Goal: Obtain resource: Obtain resource

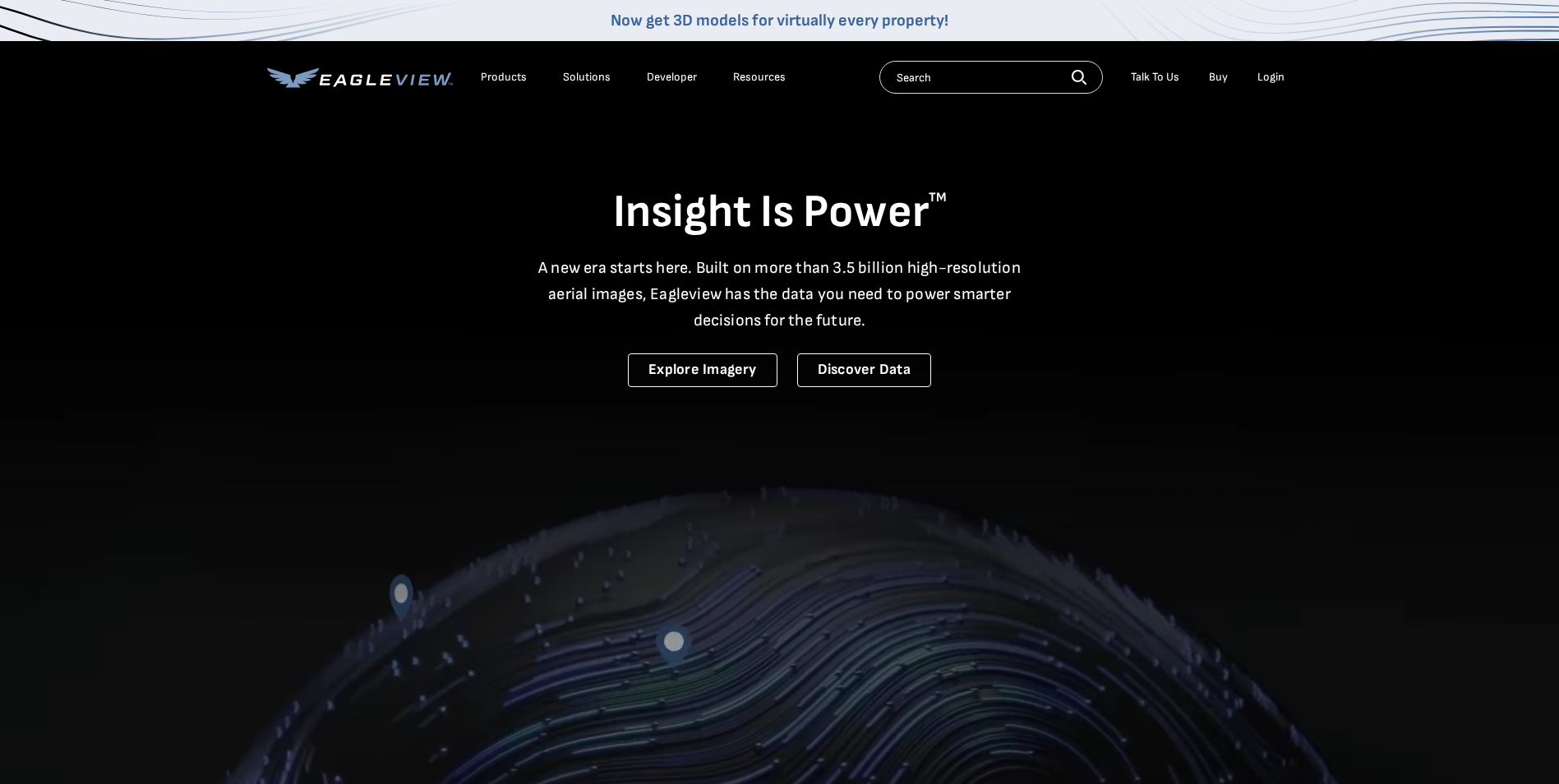
click at [1268, 75] on div "Login" at bounding box center [1271, 77] width 27 height 15
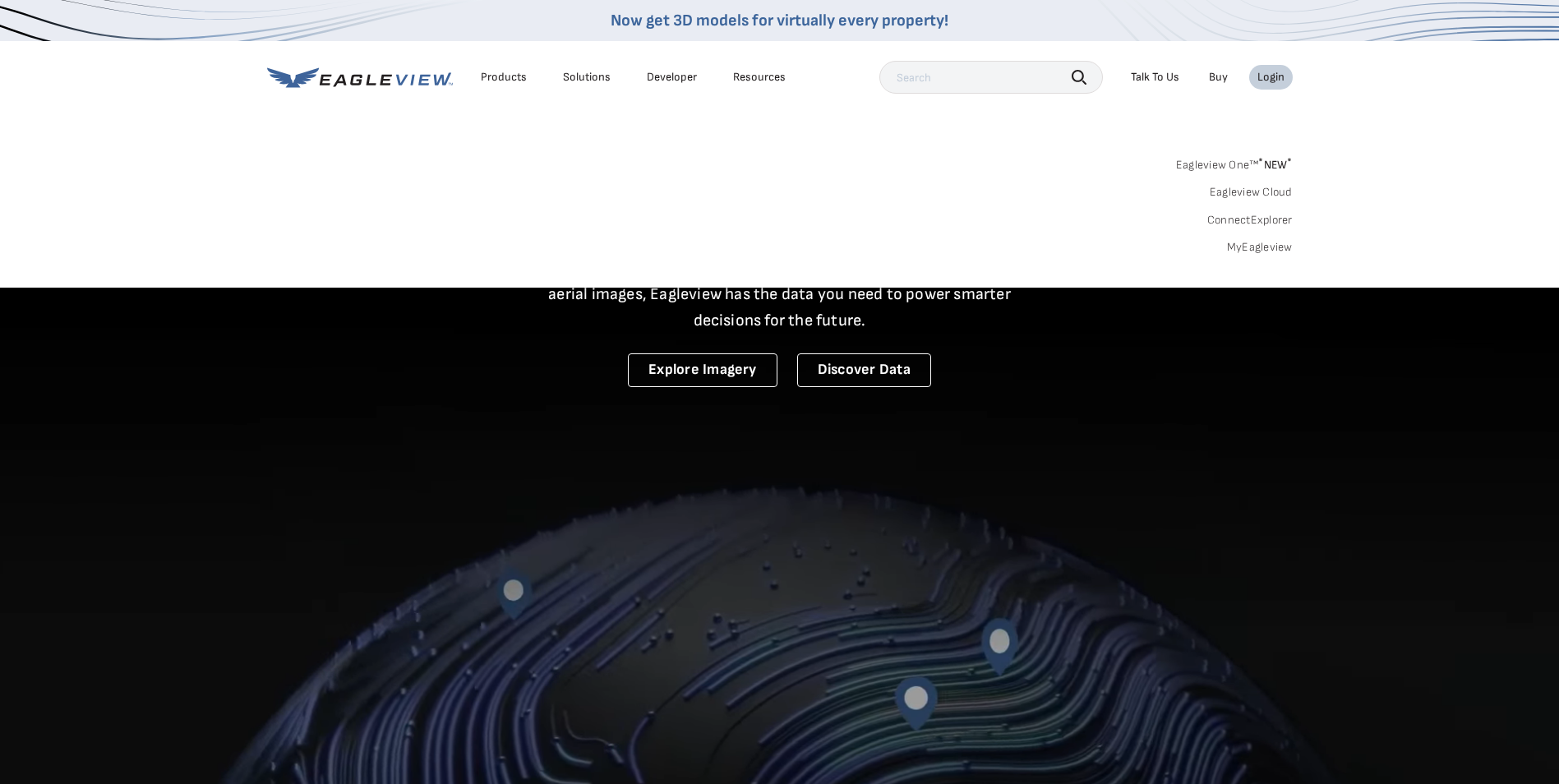
click at [1269, 248] on link "MyEagleview" at bounding box center [1260, 248] width 66 height 15
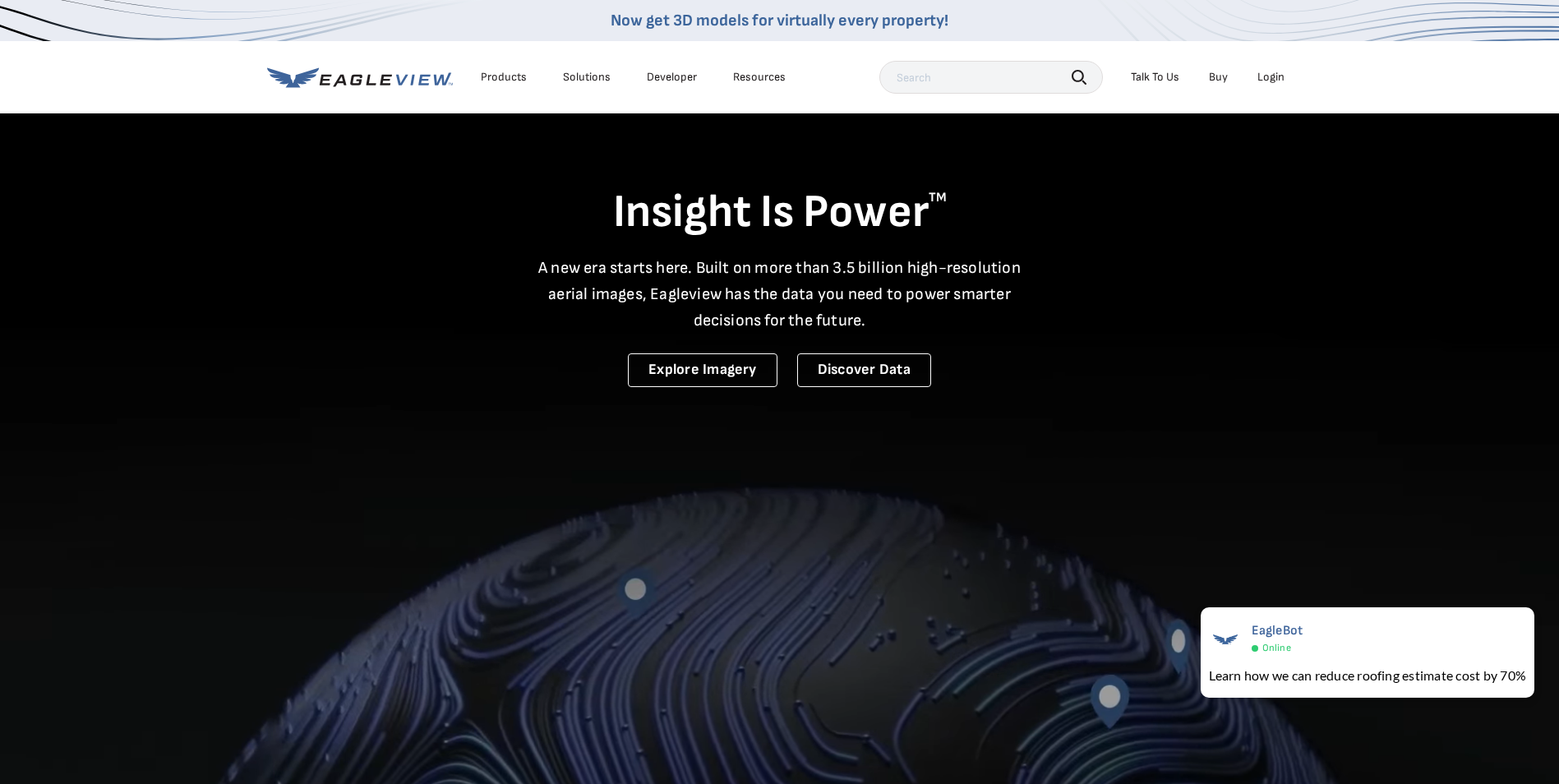
click at [1269, 75] on div "Login" at bounding box center [1271, 77] width 27 height 15
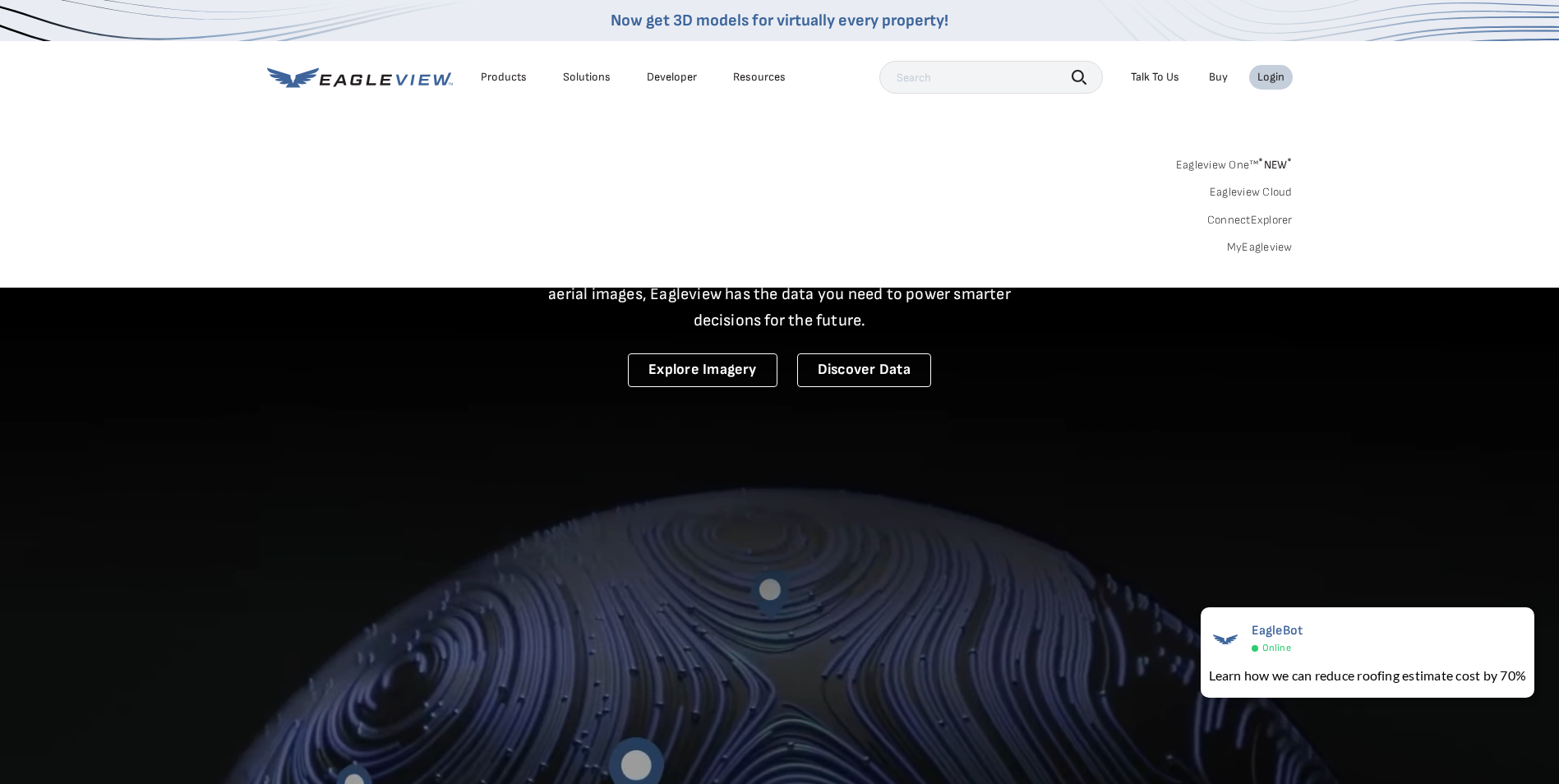
click at [1258, 243] on link "MyEagleview" at bounding box center [1260, 248] width 66 height 15
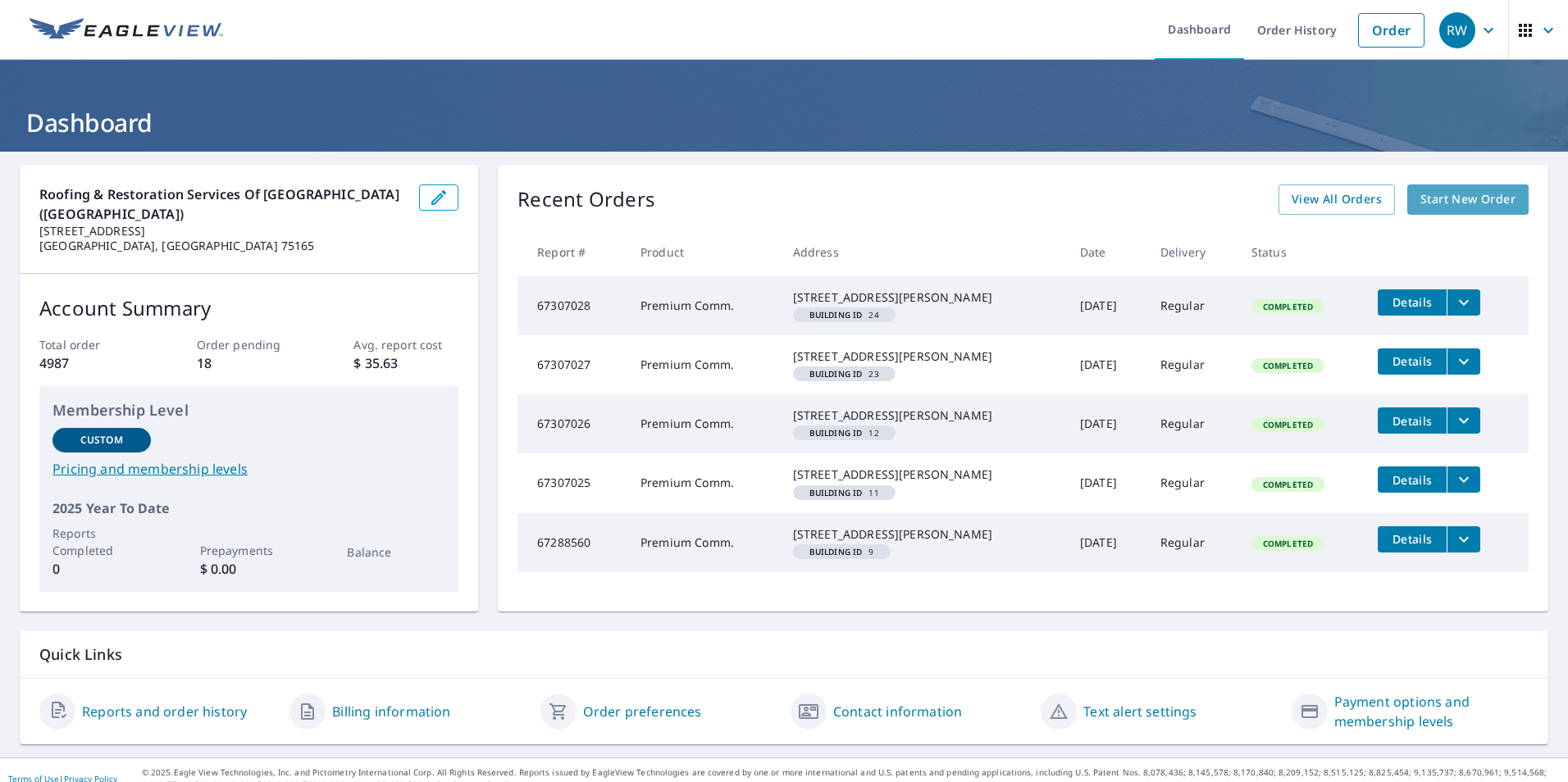
click at [1436, 191] on span "Start New Order" at bounding box center [1467, 199] width 95 height 20
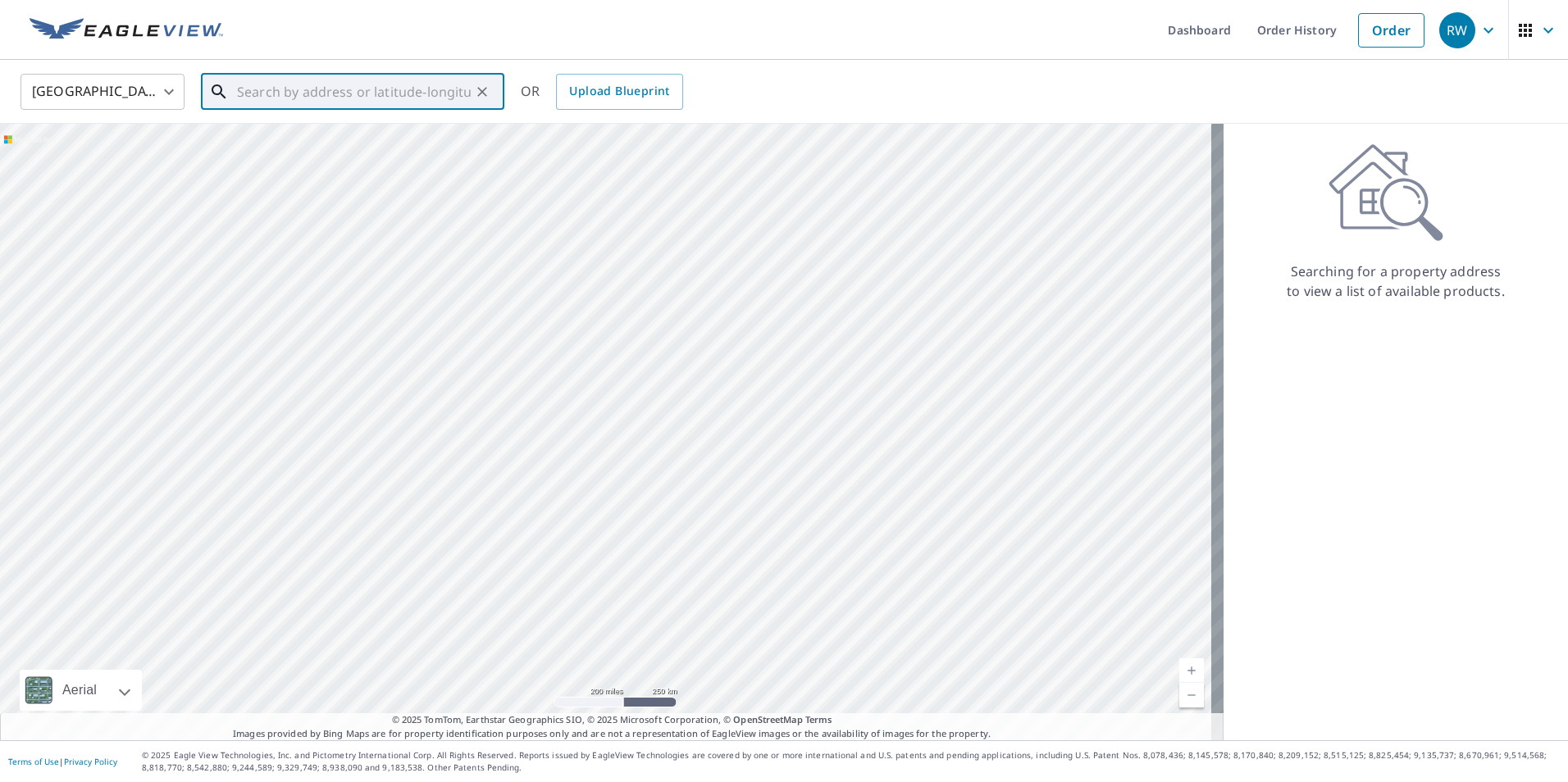
click at [381, 101] on input "text" at bounding box center [354, 92] width 234 height 46
click at [331, 137] on span "[STREET_ADDRESS][PERSON_NAME]" at bounding box center [362, 139] width 257 height 19
type input "[STREET_ADDRESS][PERSON_NAME]"
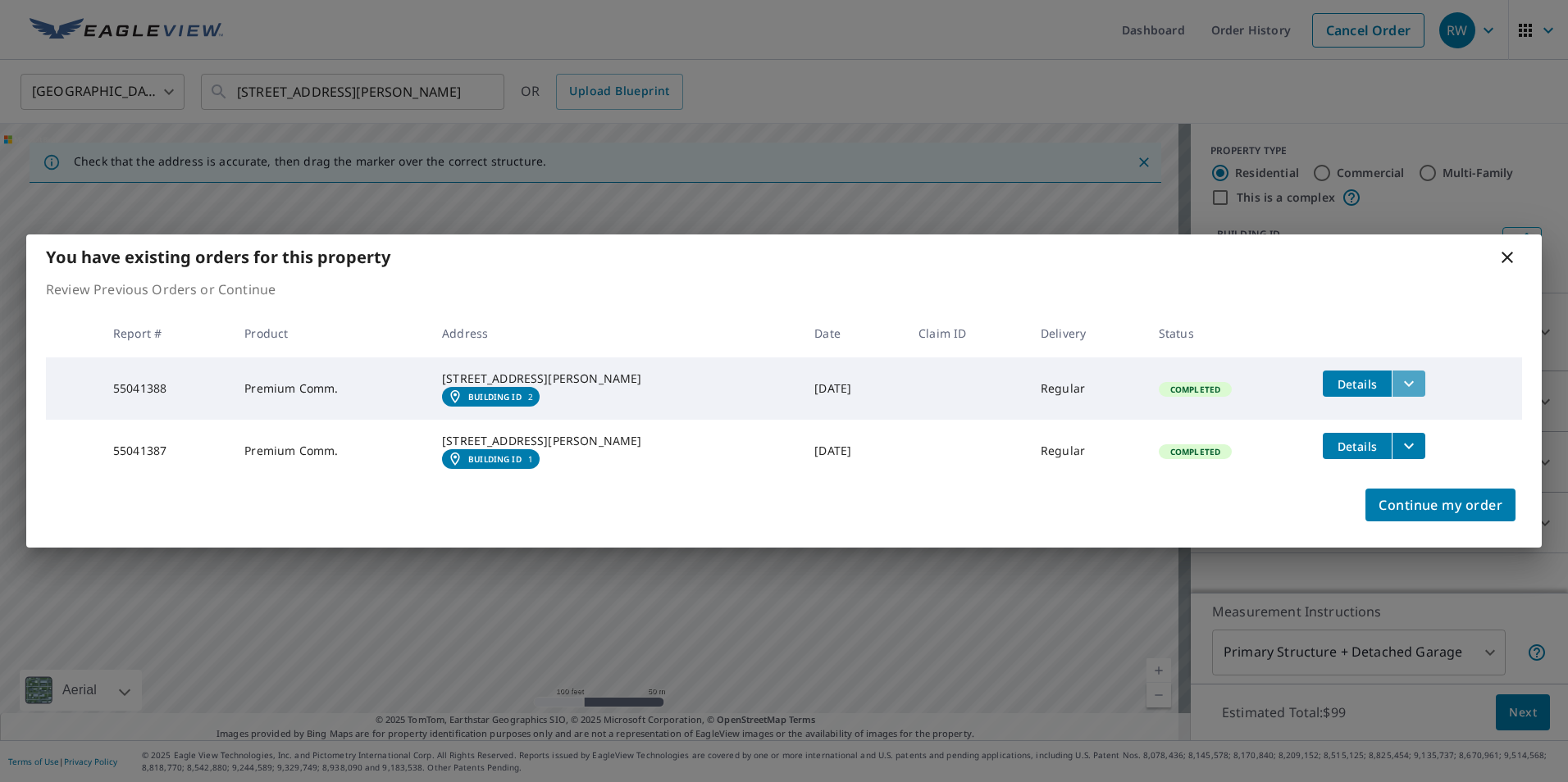
click at [1399, 374] on icon "filesDropdownBtn-55041388" at bounding box center [1408, 383] width 19 height 19
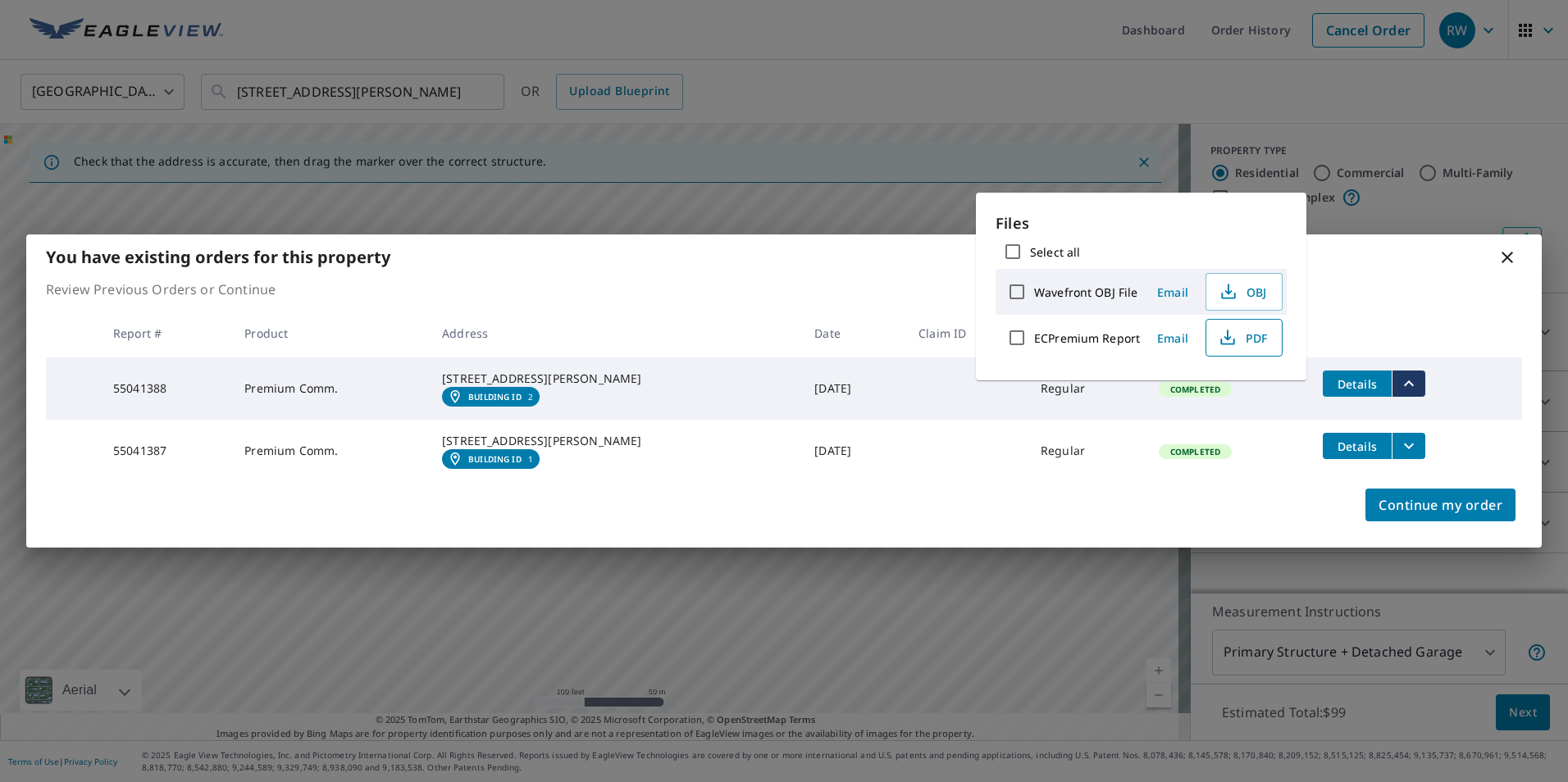
click at [1261, 332] on span "PDF" at bounding box center [1242, 337] width 52 height 19
click at [1403, 444] on icon "filesDropdownBtn-55041387" at bounding box center [1408, 446] width 10 height 6
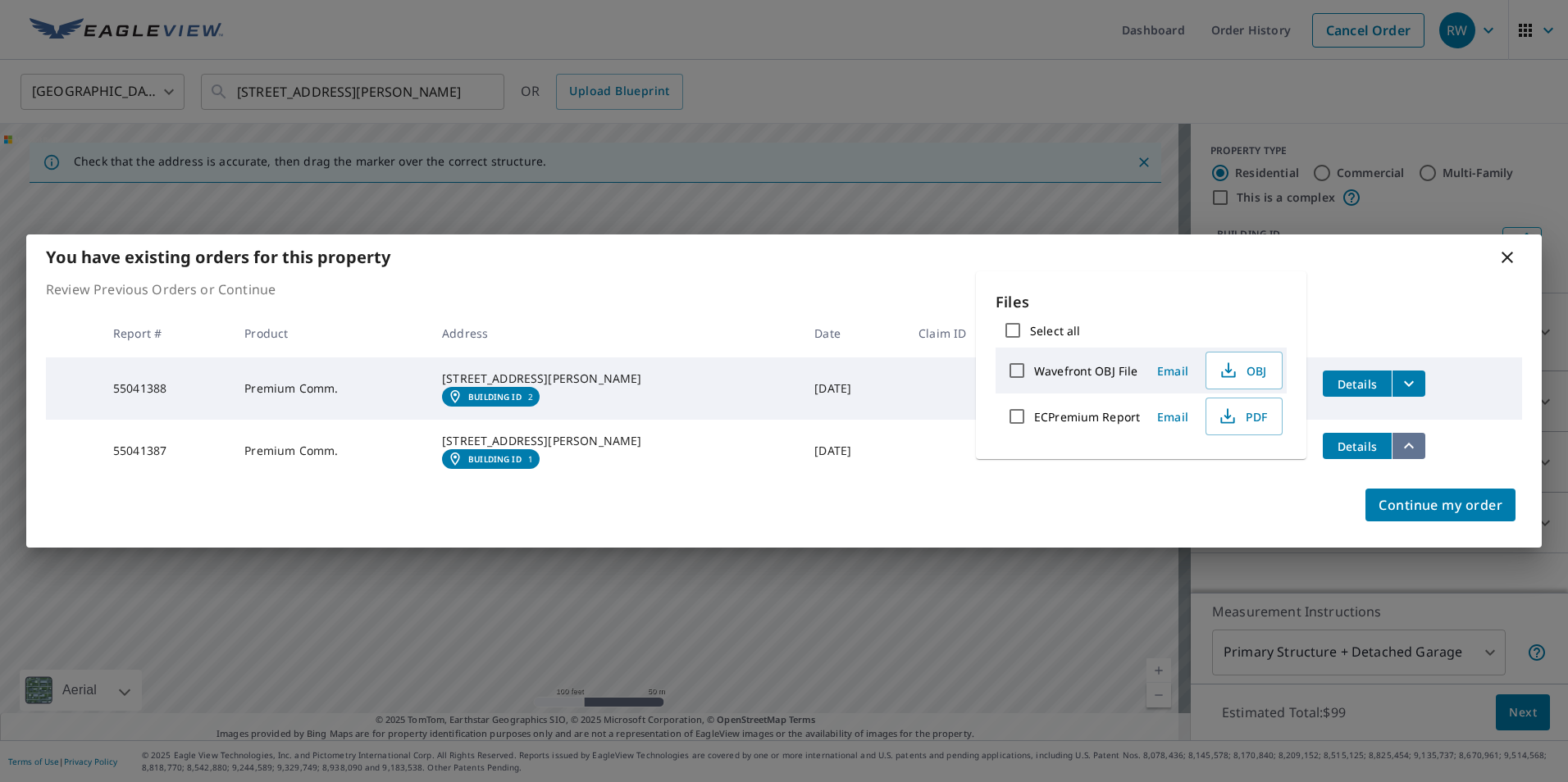
click at [1403, 444] on icon "filesDropdownBtn-55041387" at bounding box center [1408, 445] width 10 height 6
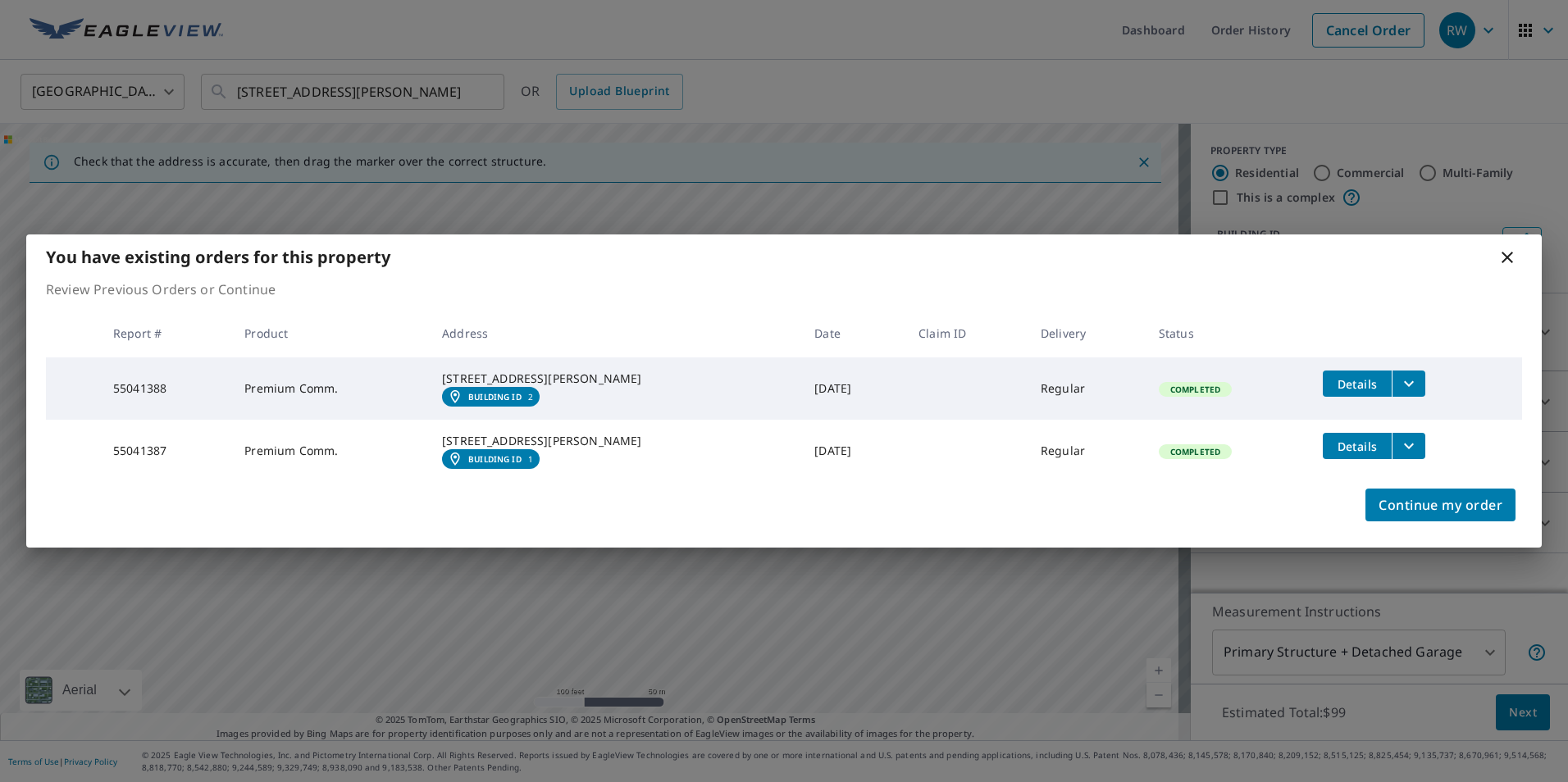
click at [1399, 444] on icon "filesDropdownBtn-55041387" at bounding box center [1408, 445] width 19 height 19
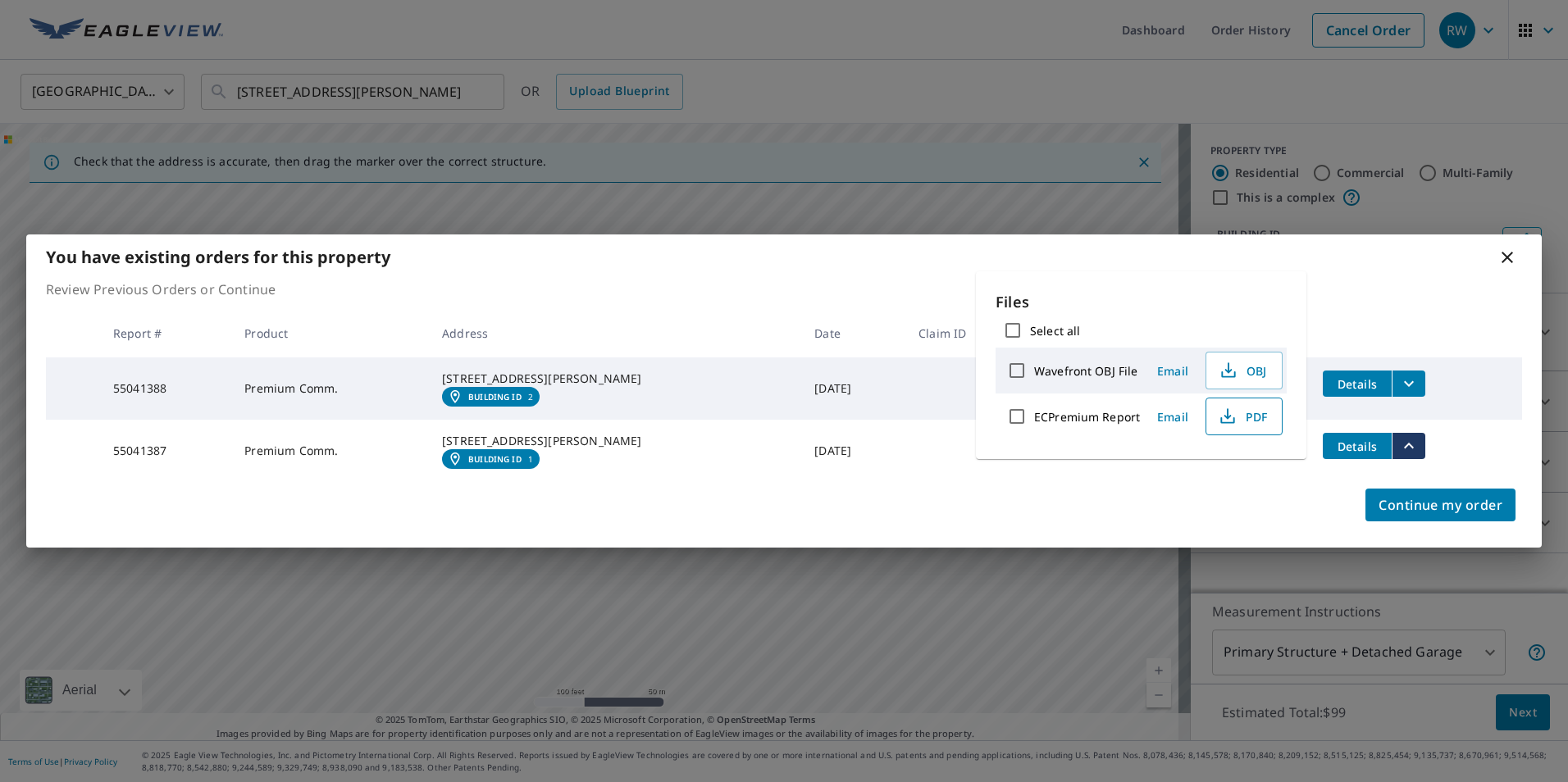
click at [1223, 420] on icon "button" at bounding box center [1227, 416] width 19 height 19
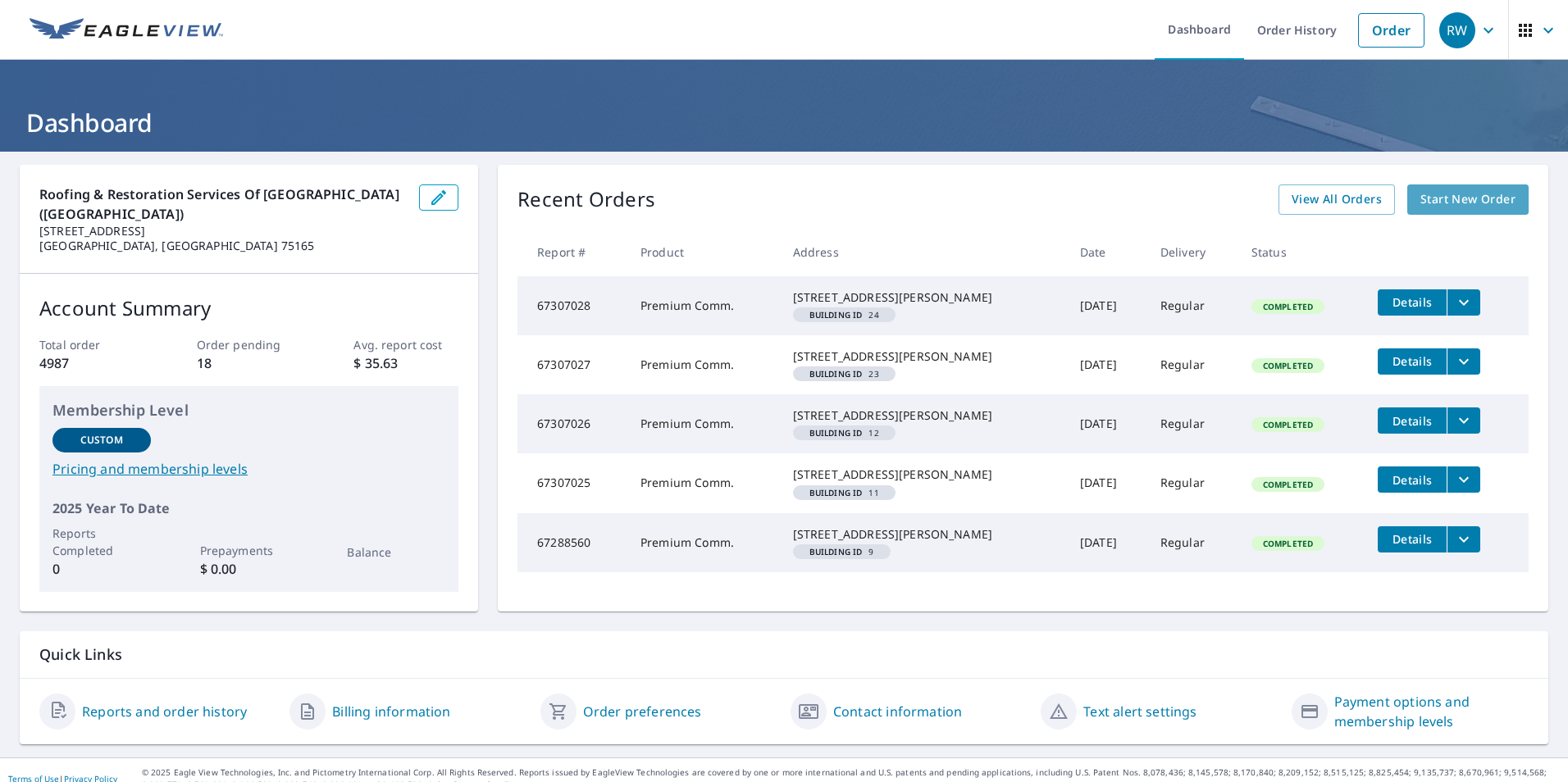
click at [1431, 190] on span "Start New Order" at bounding box center [1467, 199] width 95 height 20
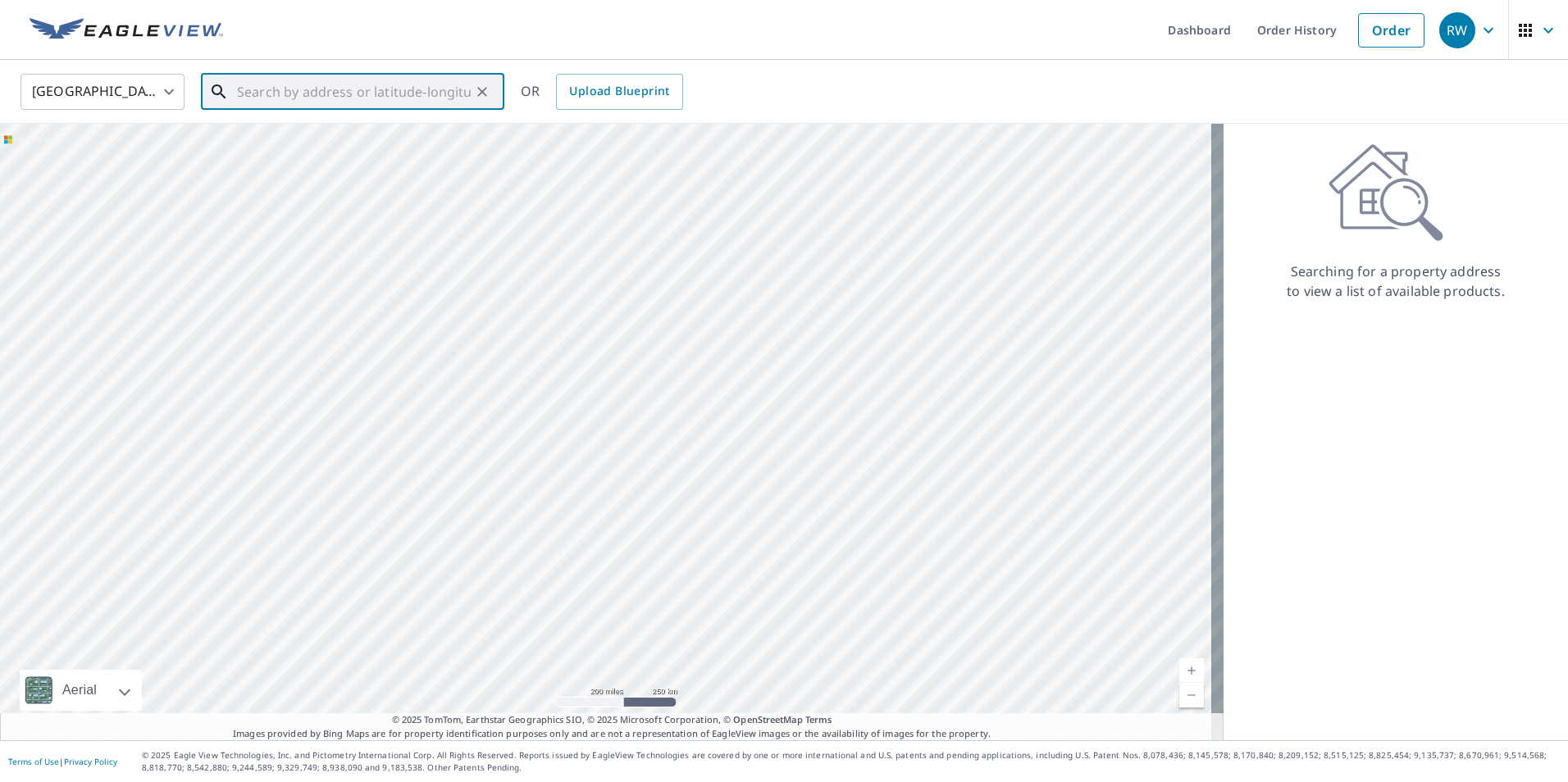
click at [328, 98] on input "text" at bounding box center [354, 92] width 234 height 46
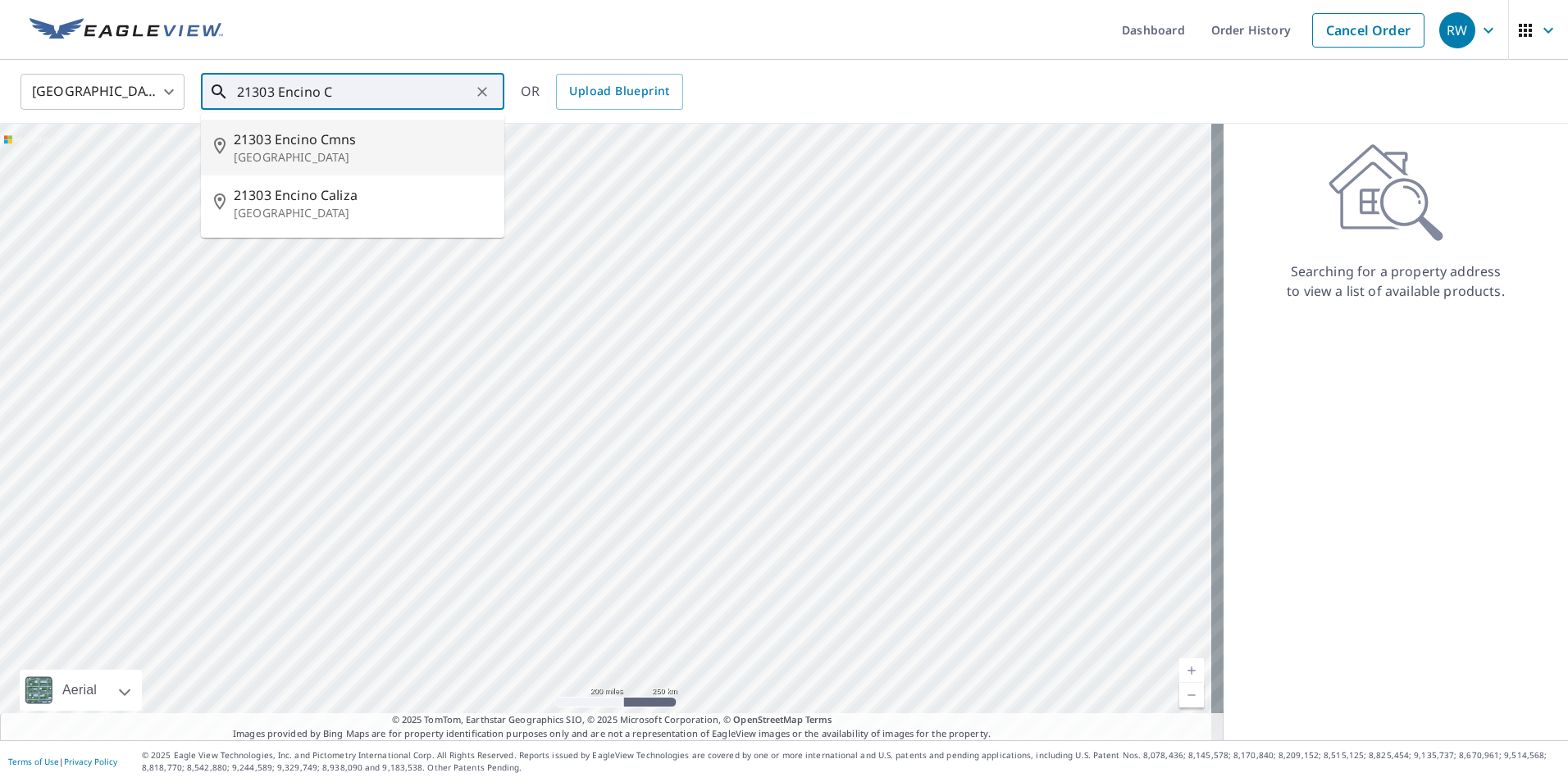
click at [305, 141] on span "21303 Encino Cmns" at bounding box center [362, 139] width 257 height 19
type input "21303 Encino Cmns [GEOGRAPHIC_DATA]"
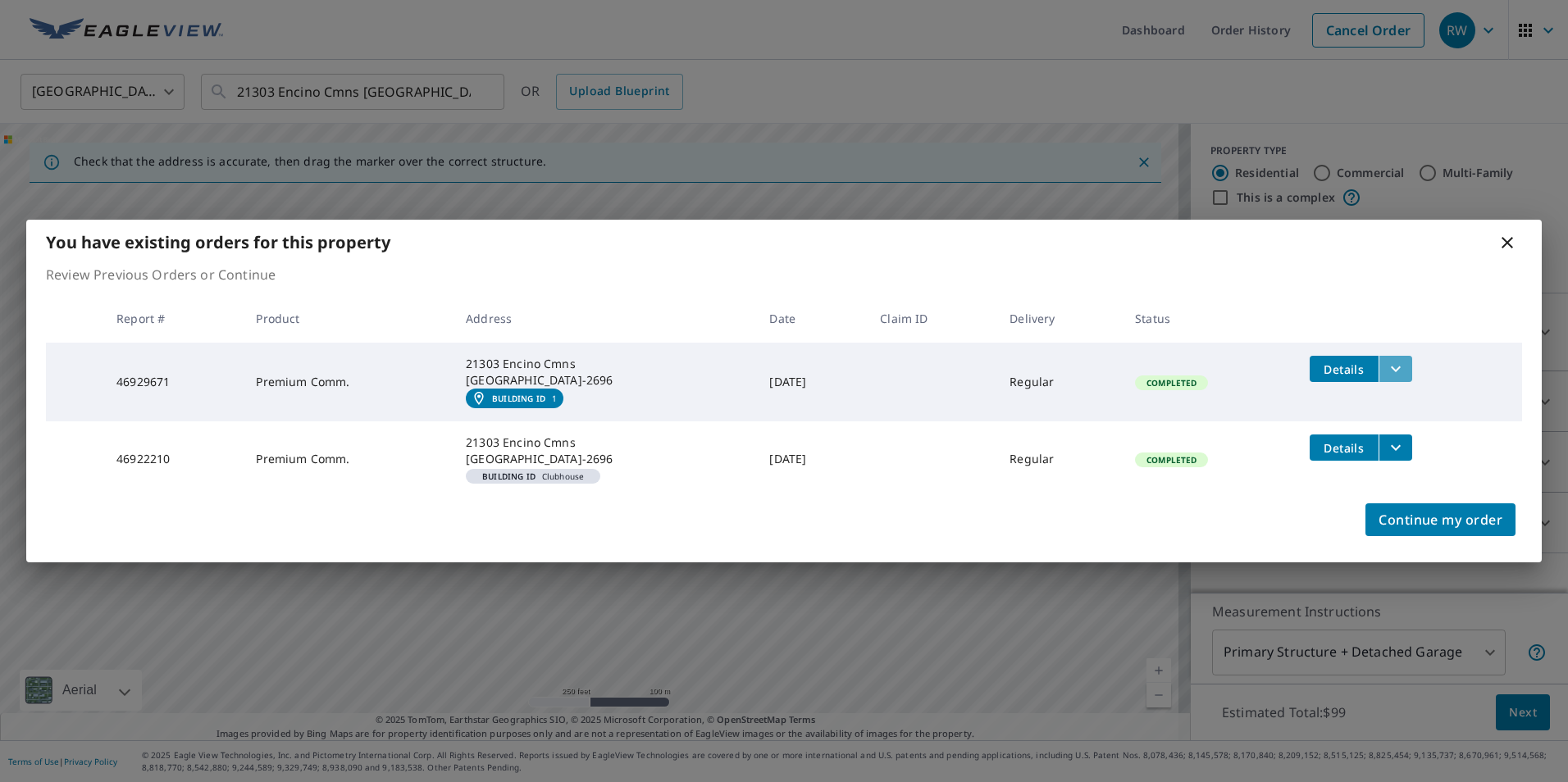
click at [1404, 365] on icon "filesDropdownBtn-46929671" at bounding box center [1395, 368] width 19 height 19
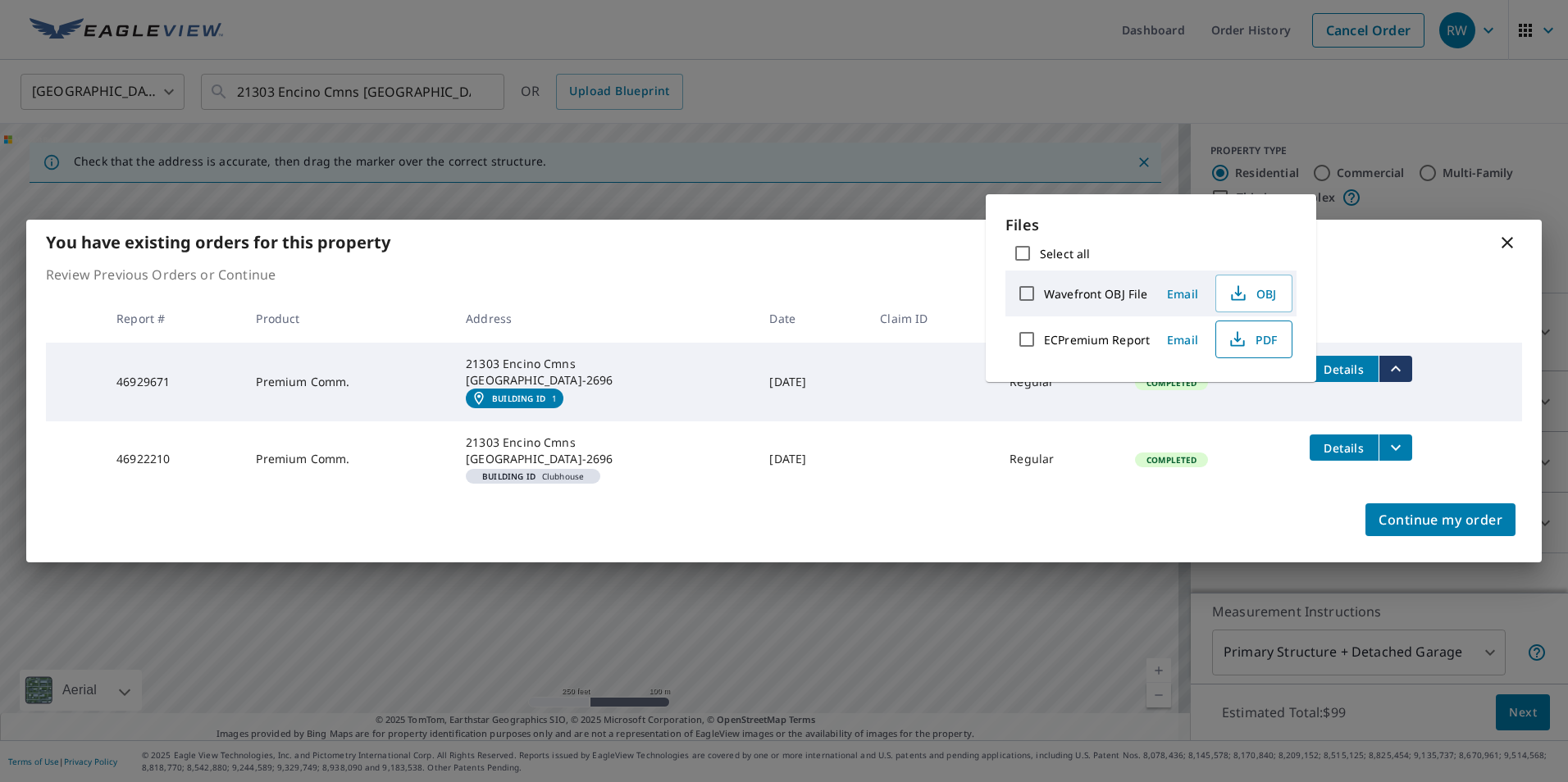
click at [1267, 339] on span "PDF" at bounding box center [1252, 339] width 52 height 19
click at [1401, 449] on icon "filesDropdownBtn-46922210" at bounding box center [1396, 448] width 10 height 6
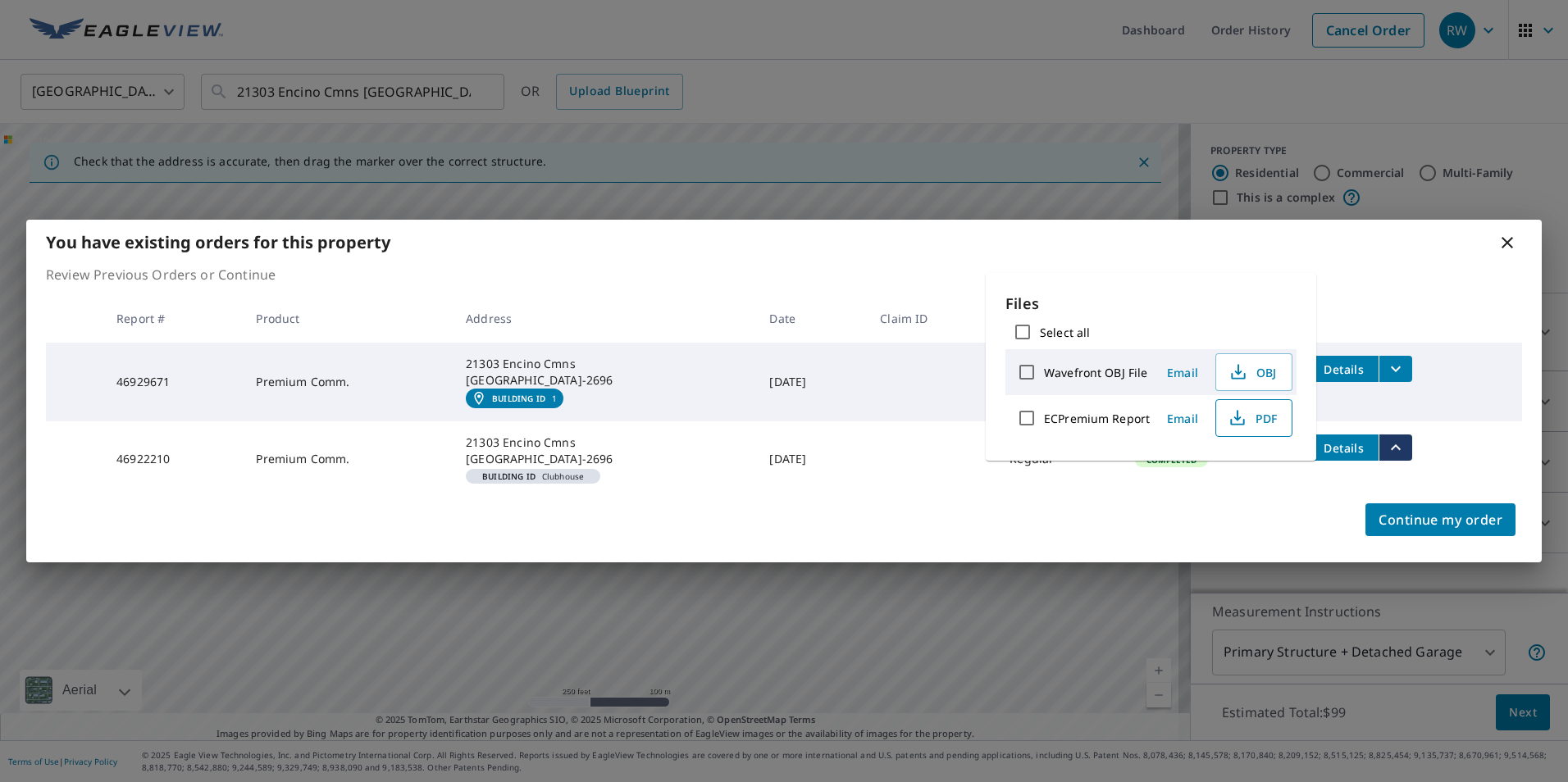
click at [1269, 417] on span "PDF" at bounding box center [1252, 417] width 52 height 19
click at [1406, 522] on span "Continue my order" at bounding box center [1439, 519] width 124 height 23
